Goal: Task Accomplishment & Management: Manage account settings

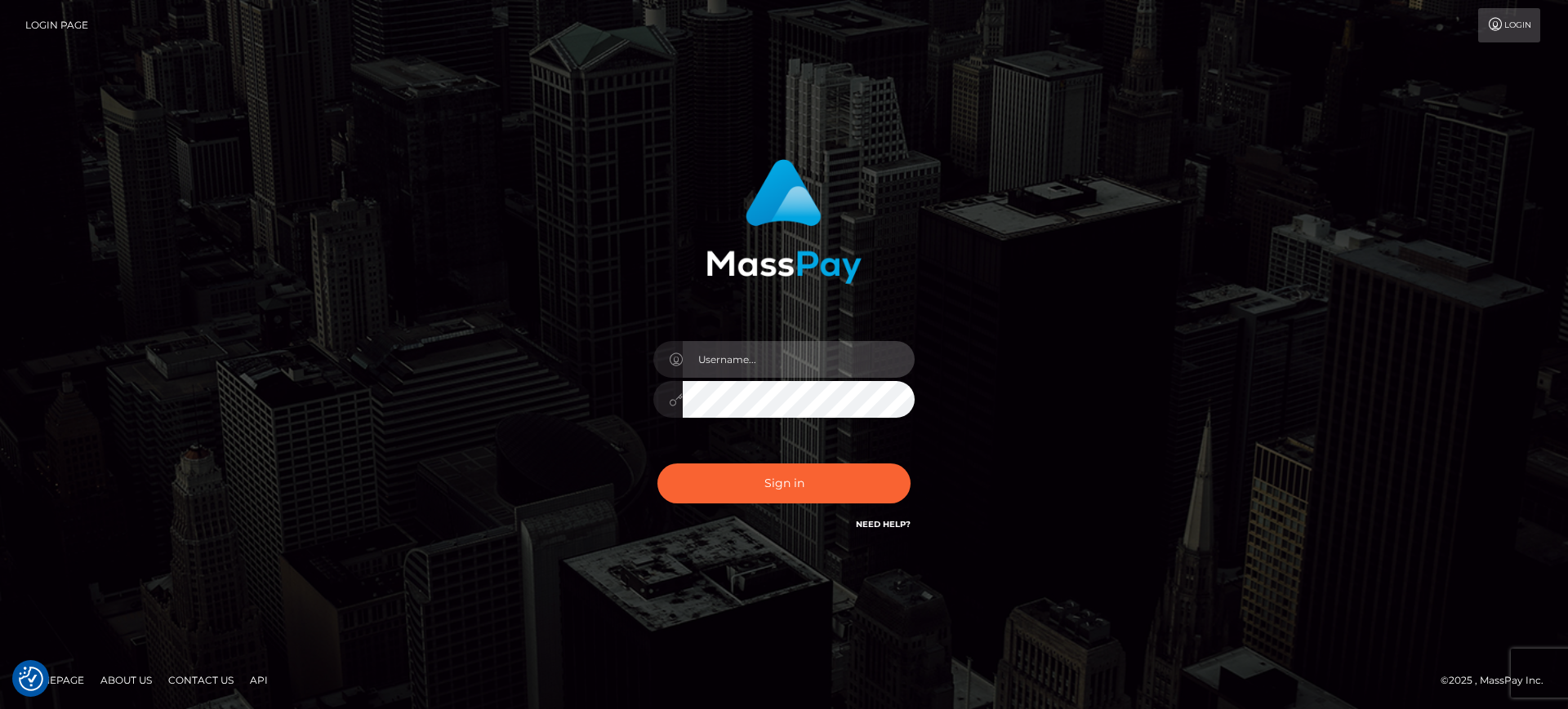
drag, startPoint x: 785, startPoint y: 348, endPoint x: 804, endPoint y: 351, distance: 19.2
click at [785, 348] on input "text" at bounding box center [798, 359] width 232 height 37
paste input "Glenn.B2"
type input "Glenn.B2"
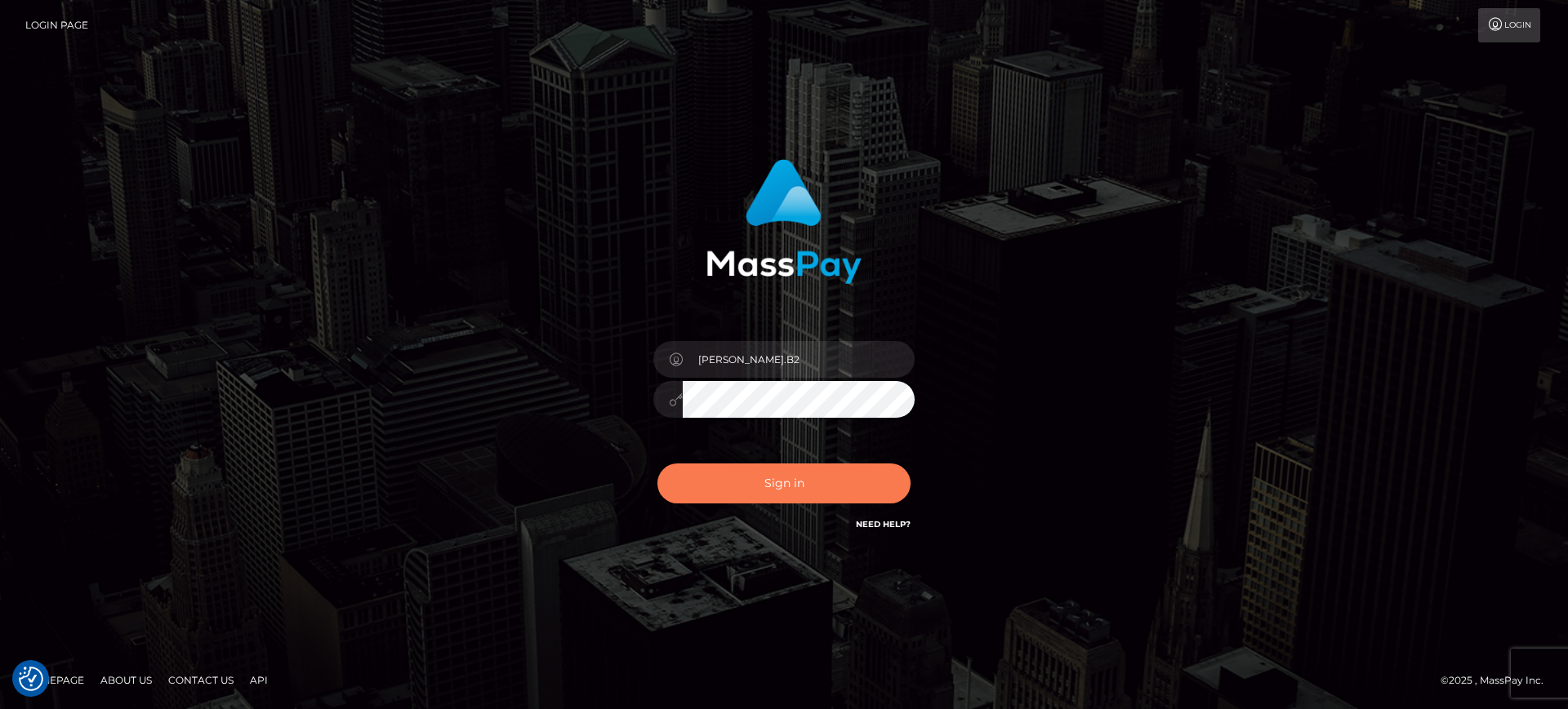
click at [821, 481] on button "Sign in" at bounding box center [784, 483] width 253 height 40
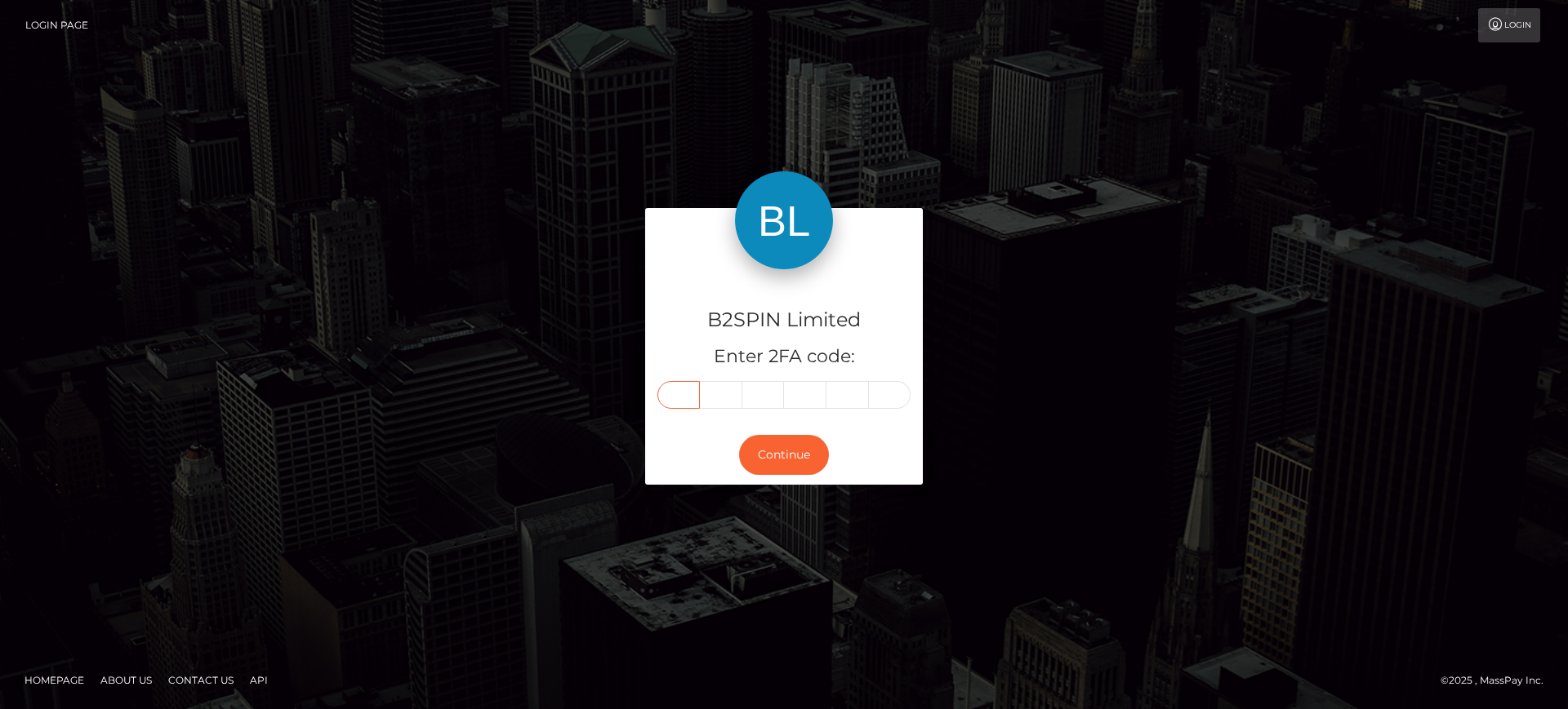
click at [677, 383] on input "text" at bounding box center [679, 395] width 43 height 28
paste input "7"
type input "7"
type input "3"
type input "9"
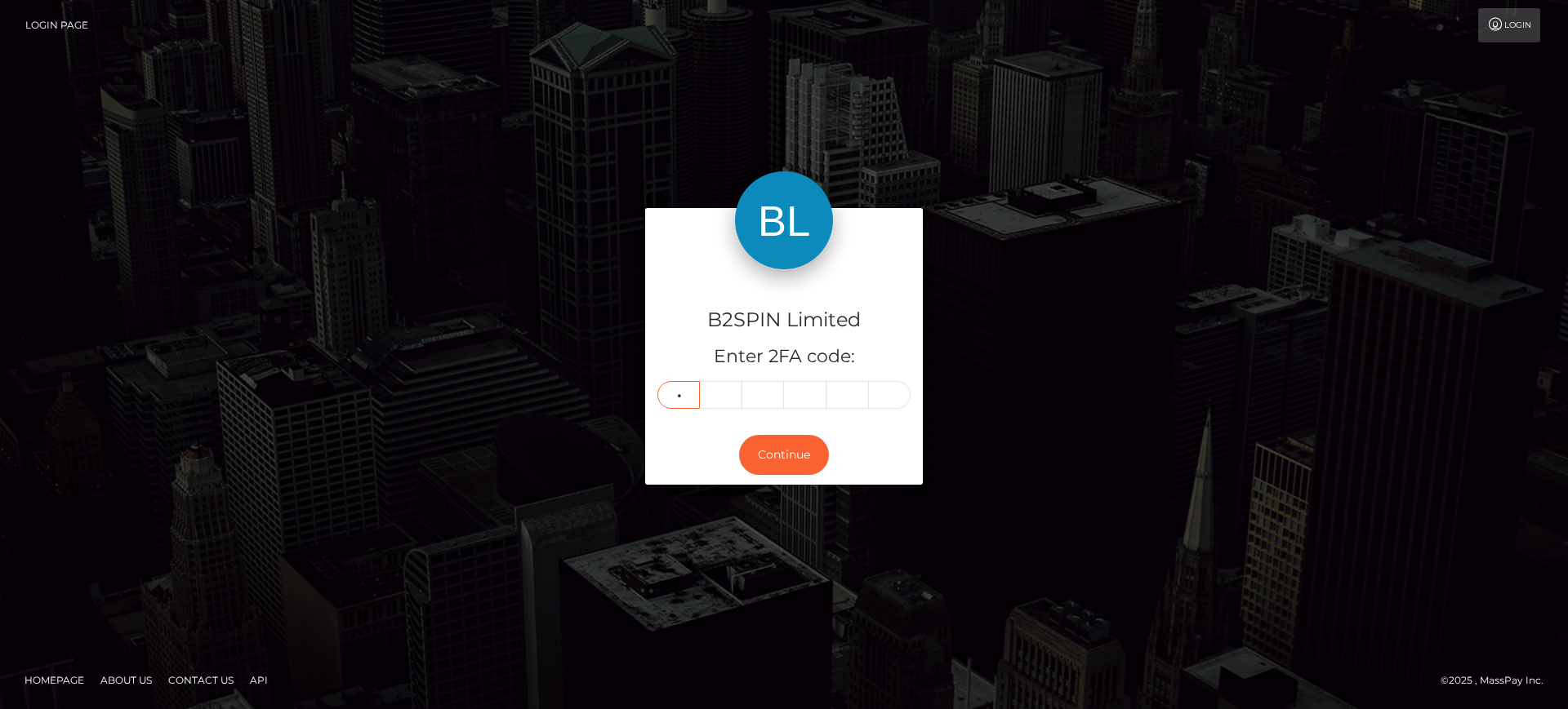
type input "5"
type input "2"
type input "6"
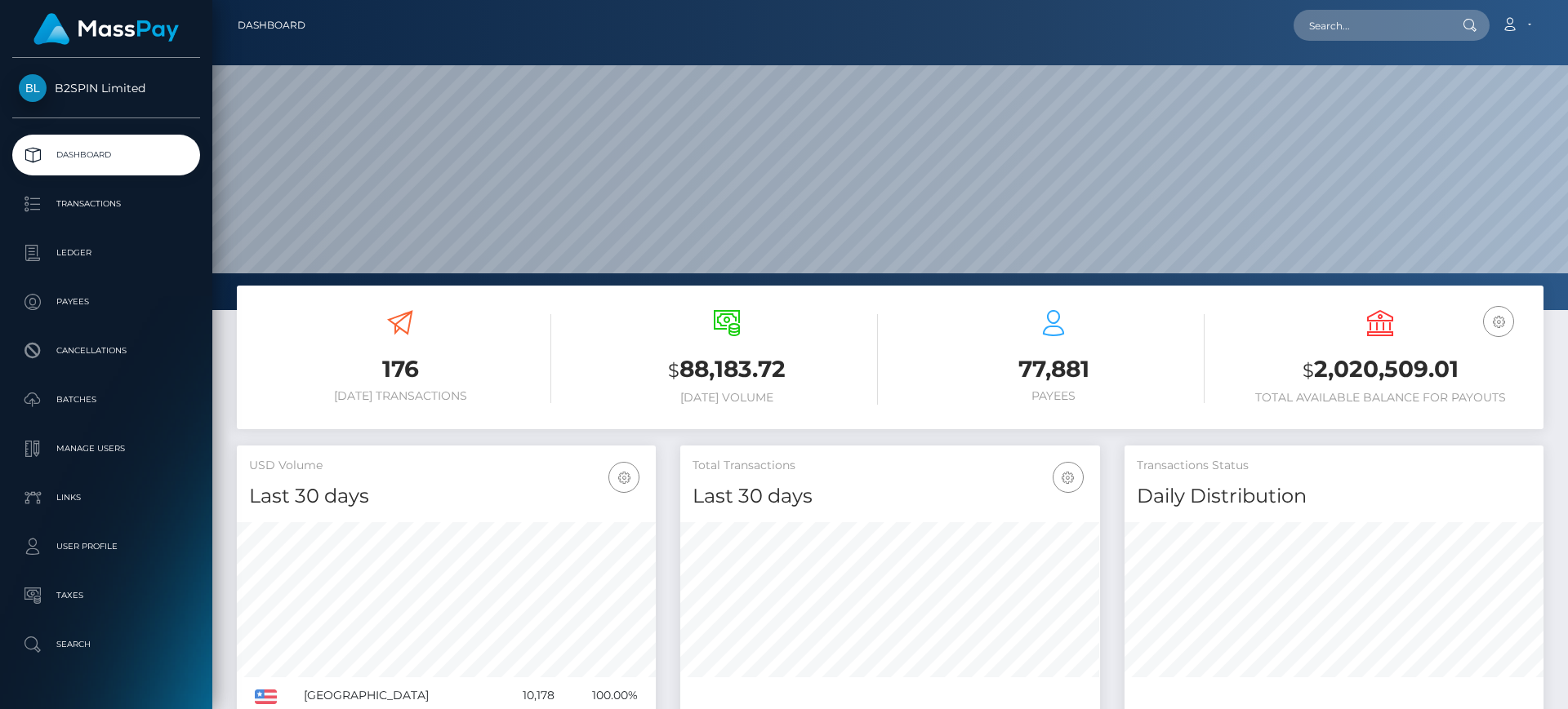
scroll to position [289, 420]
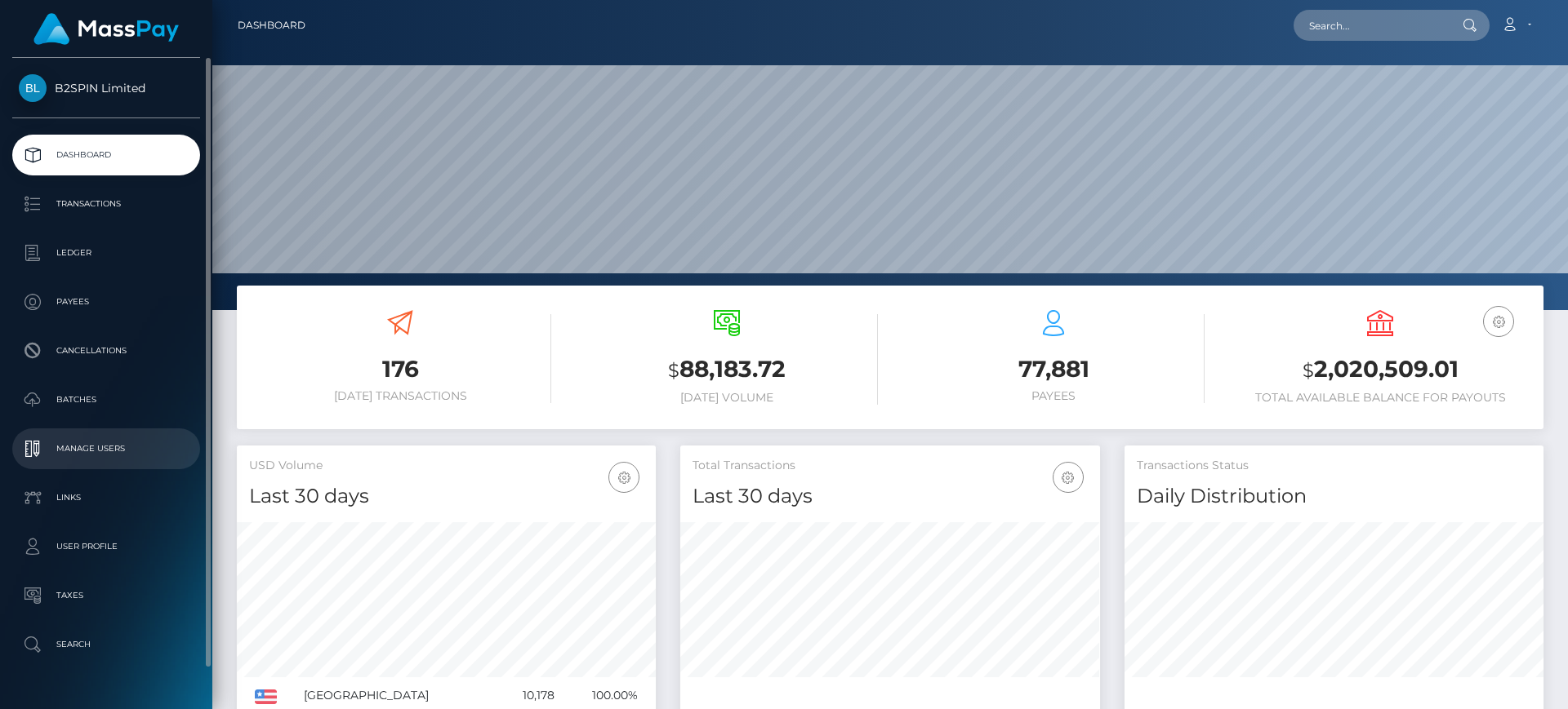
click at [113, 451] on p "Manage Users" at bounding box center [106, 448] width 175 height 25
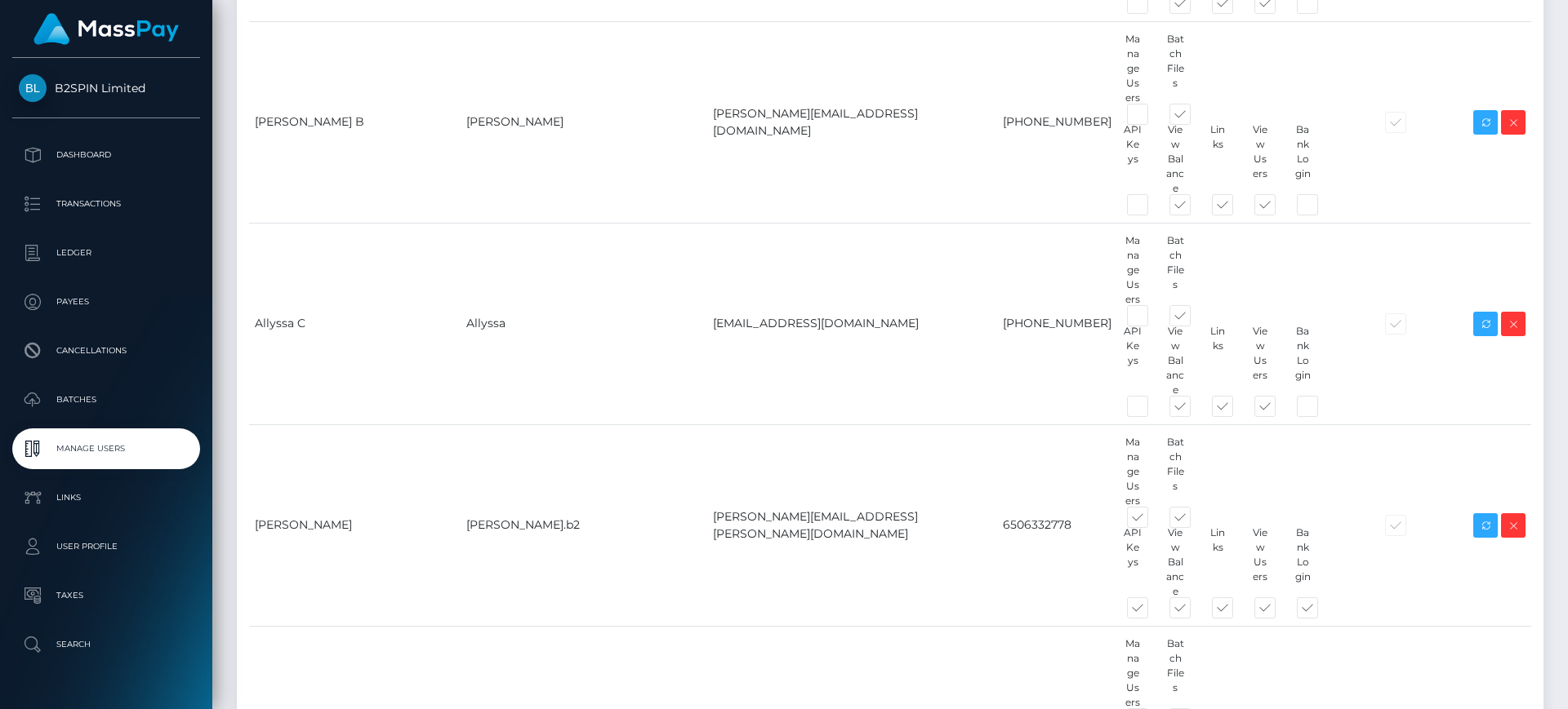
scroll to position [9043, 0]
